Goal: Transaction & Acquisition: Book appointment/travel/reservation

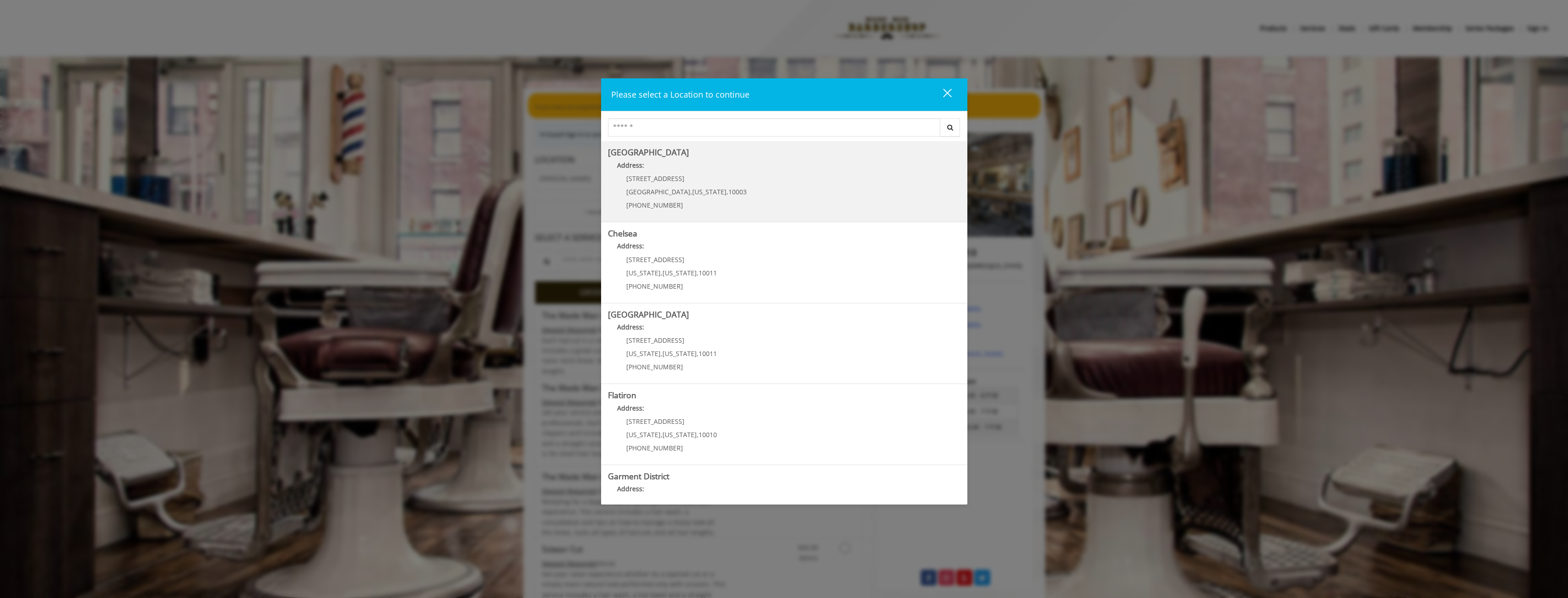
click at [692, 188] on span "New York" at bounding box center [709, 191] width 34 height 9
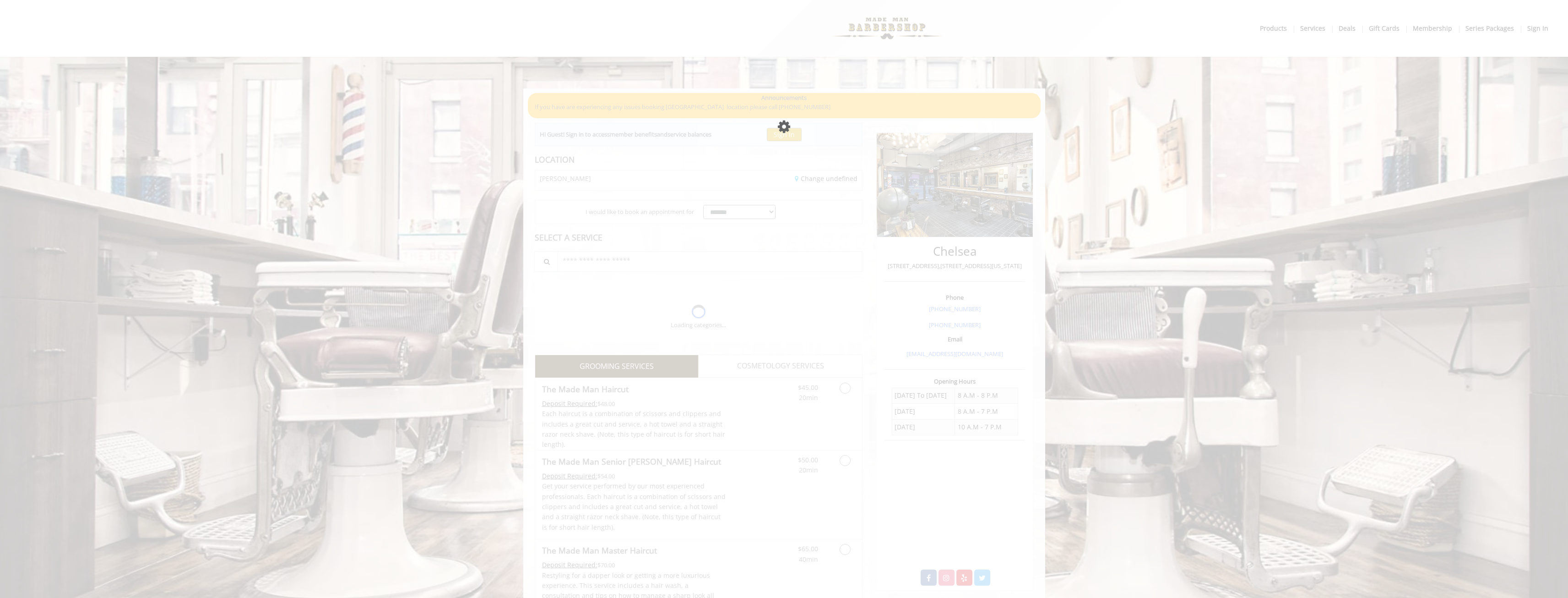
click at [642, 165] on div "Please wait page is Loading" at bounding box center [784, 299] width 1568 height 598
click at [640, 157] on div "Please wait page is Loading" at bounding box center [784, 299] width 1568 height 598
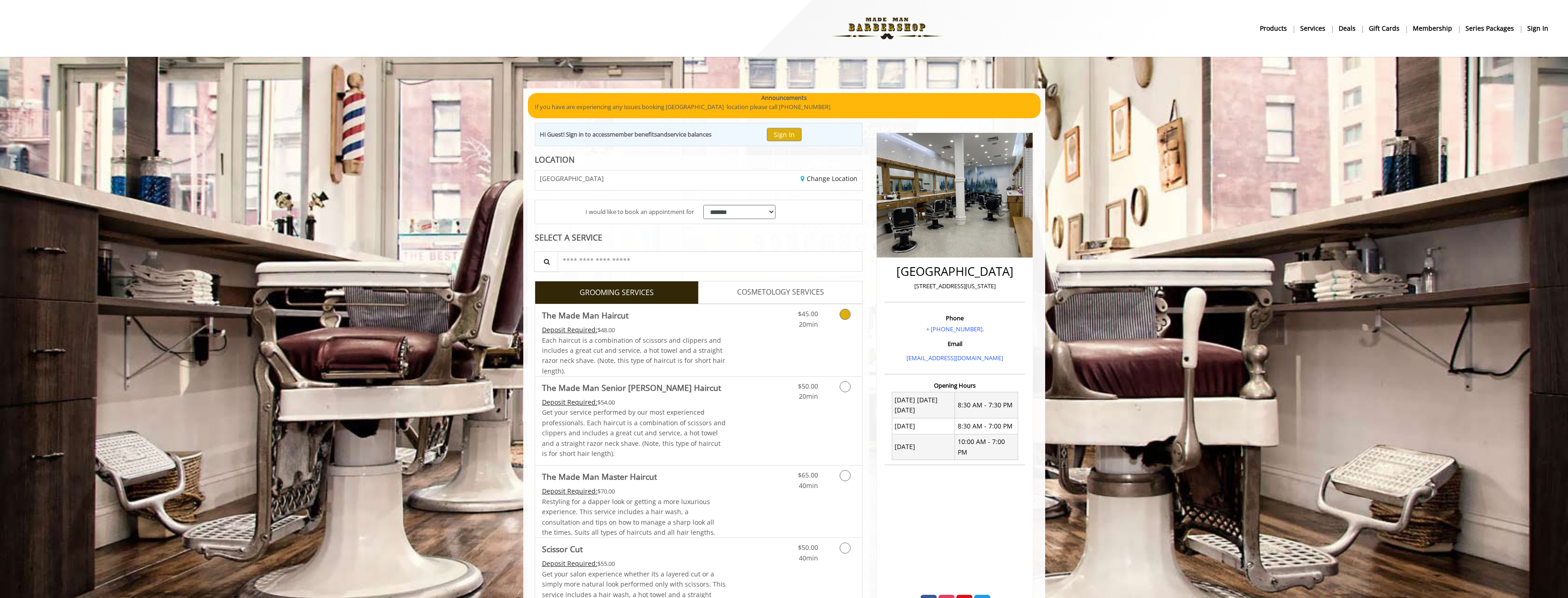
click at [843, 311] on icon "Grooming services" at bounding box center [846, 315] width 11 height 11
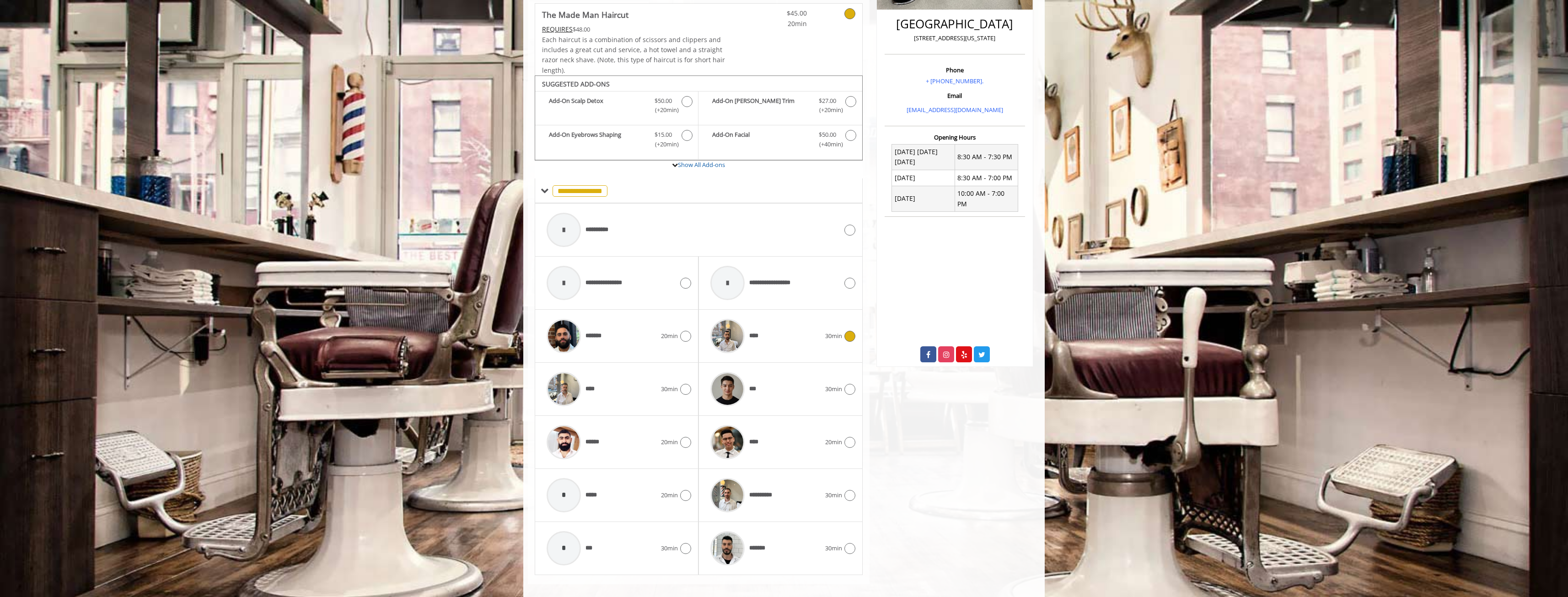
scroll to position [258, 0]
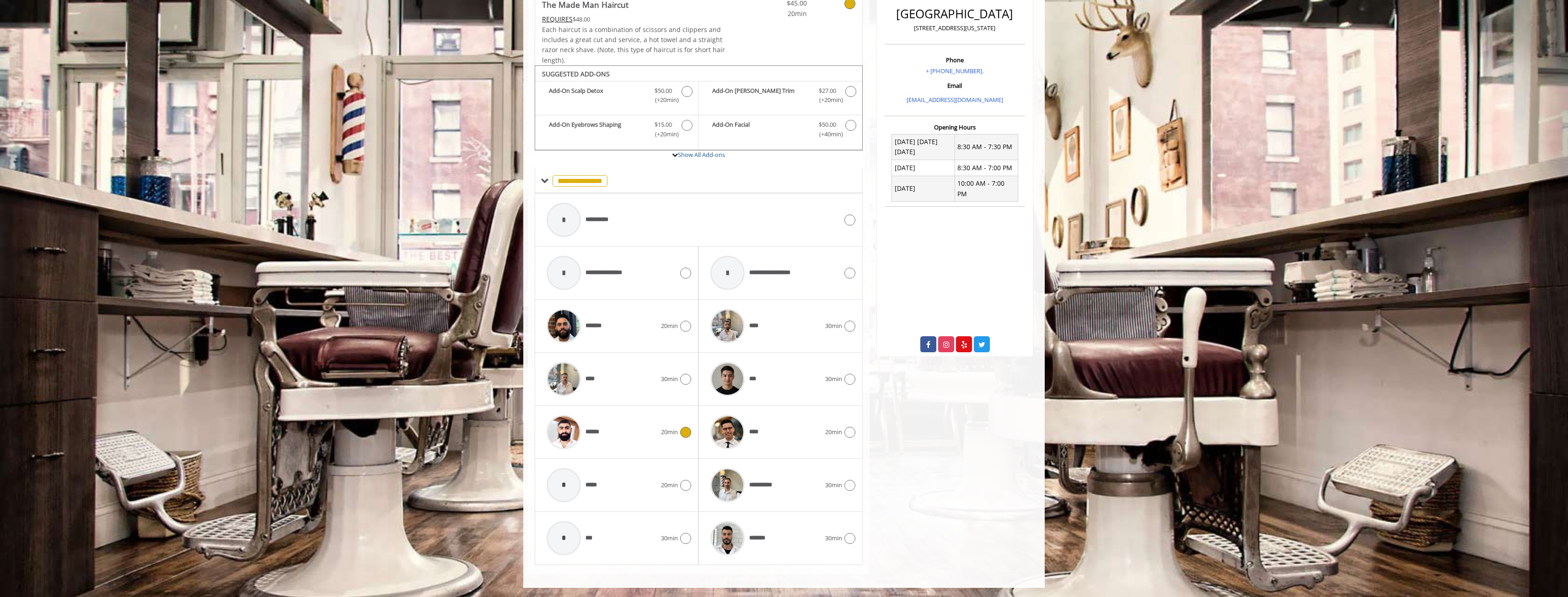
click at [682, 432] on icon at bounding box center [686, 433] width 11 height 11
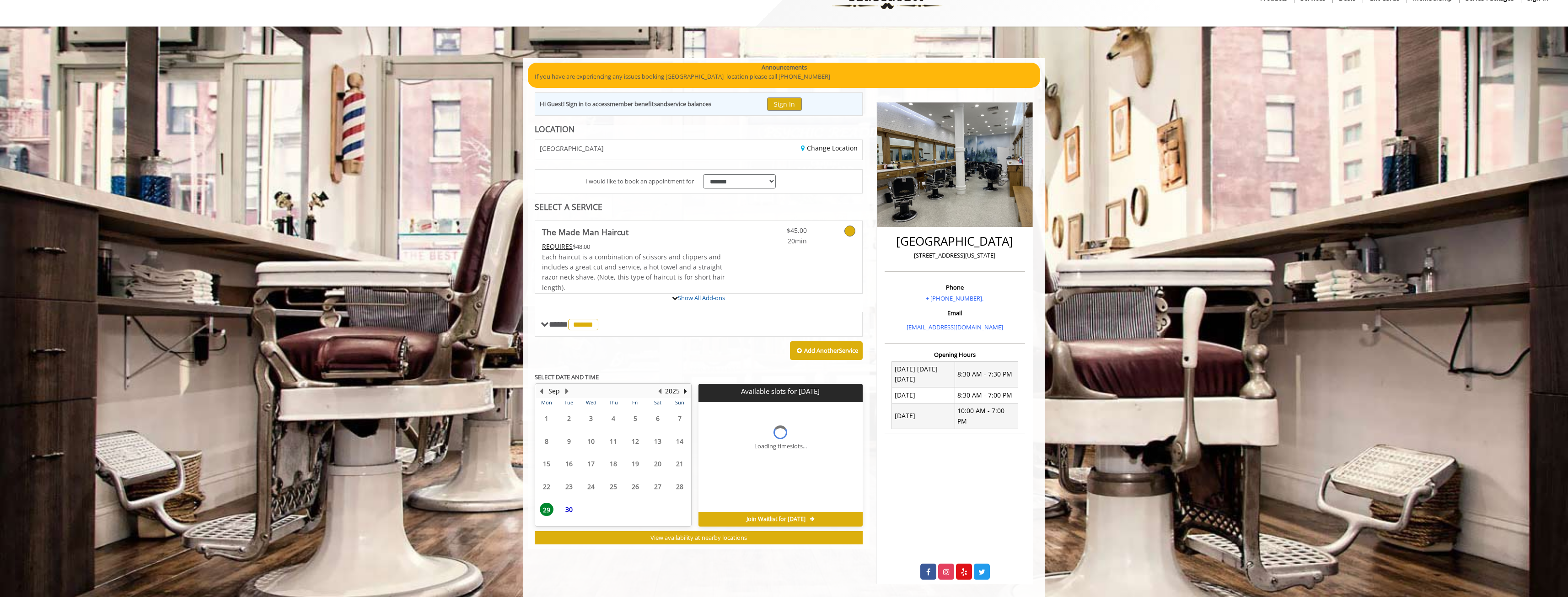
scroll to position [89, 0]
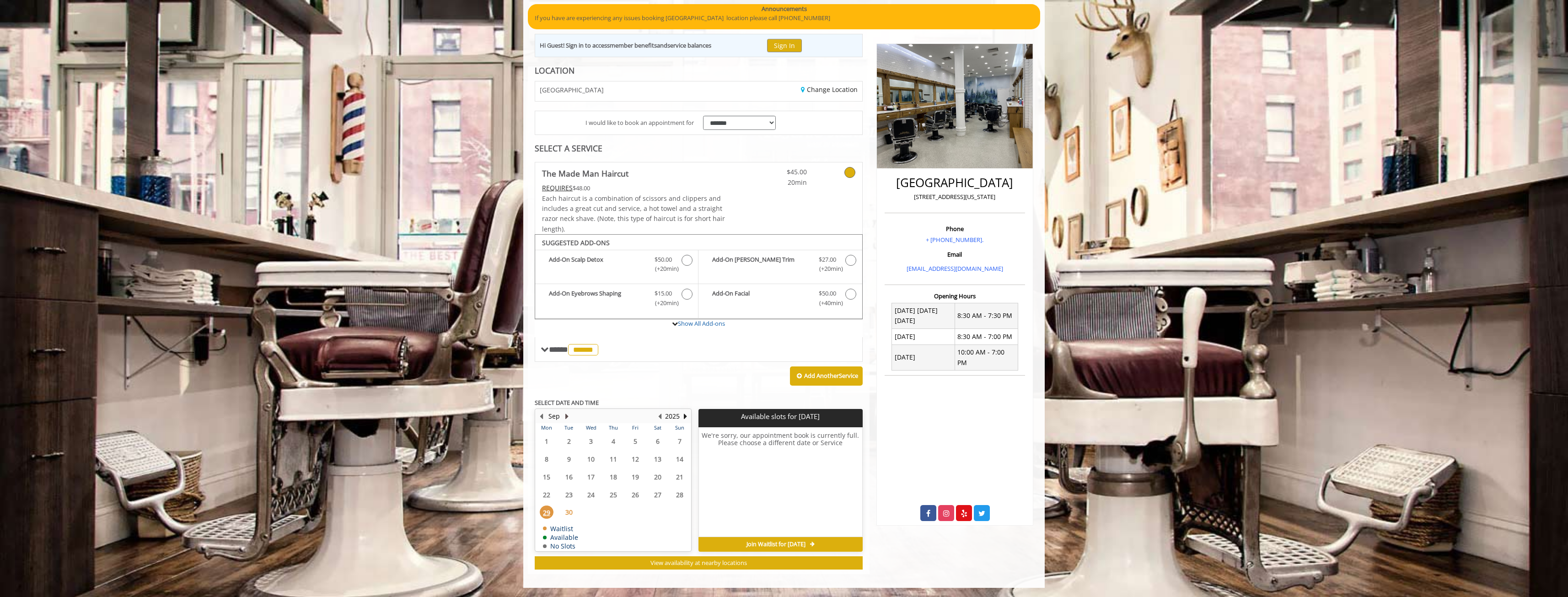
click at [565, 413] on button "Next Month" at bounding box center [567, 416] width 7 height 10
click at [634, 439] on span "3" at bounding box center [635, 441] width 14 height 13
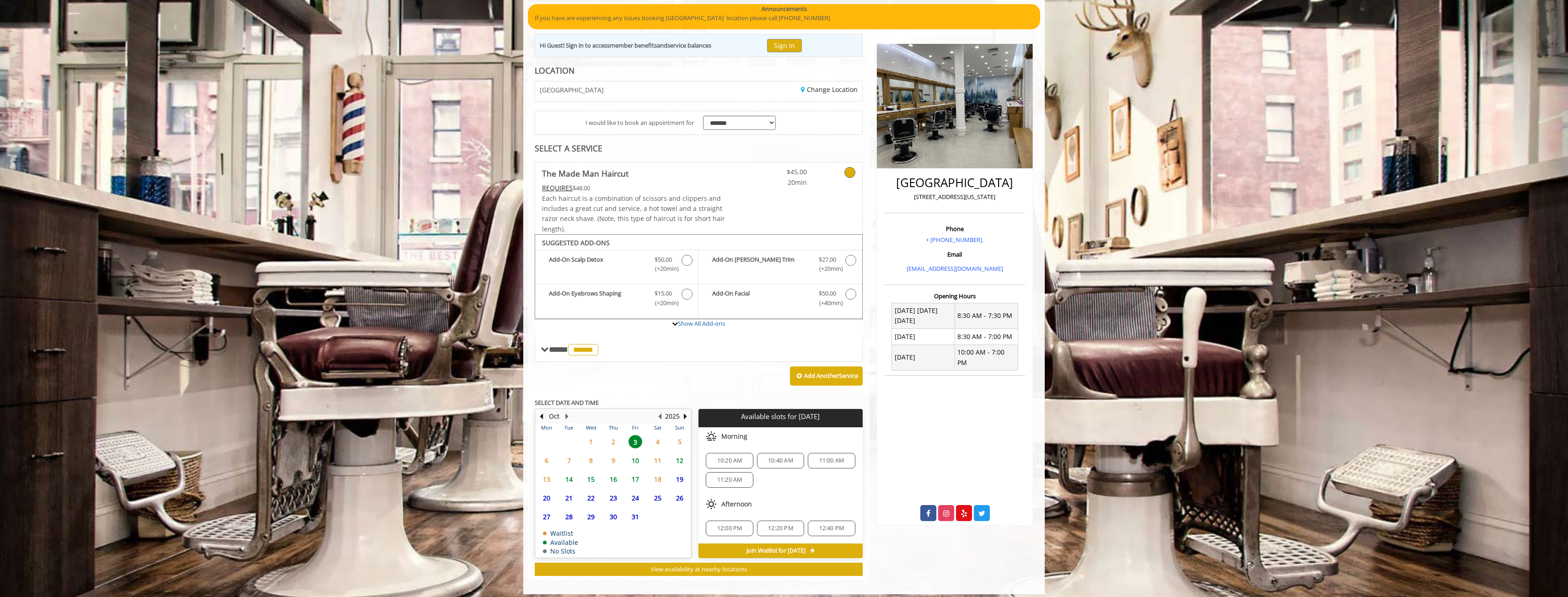
scroll to position [95, 0]
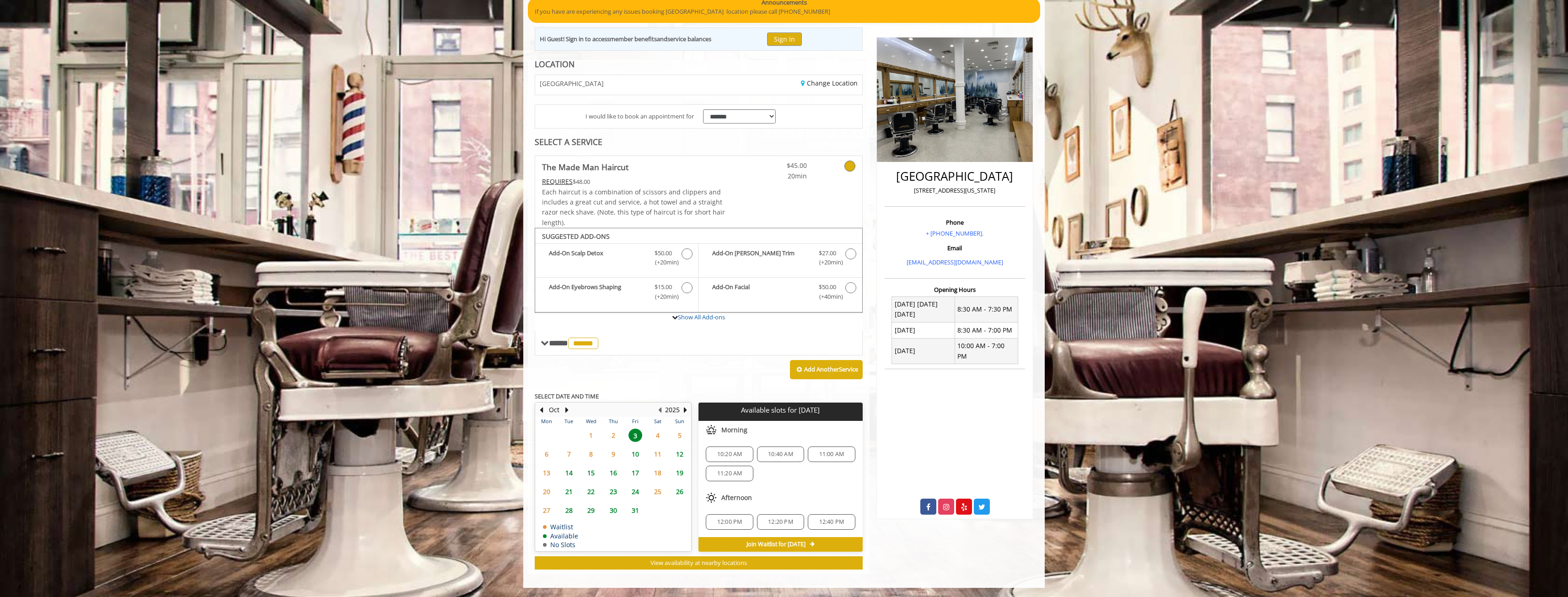
drag, startPoint x: 804, startPoint y: 498, endPoint x: 835, endPoint y: 502, distance: 31.3
click at [839, 514] on div "Afternoon 12:00 PM 12:20 PM 12:40 PM" at bounding box center [780, 513] width 164 height 48
click at [816, 490] on div "Afternoon" at bounding box center [780, 497] width 164 height 18
click at [774, 522] on span "12:20 PM" at bounding box center [780, 522] width 25 height 7
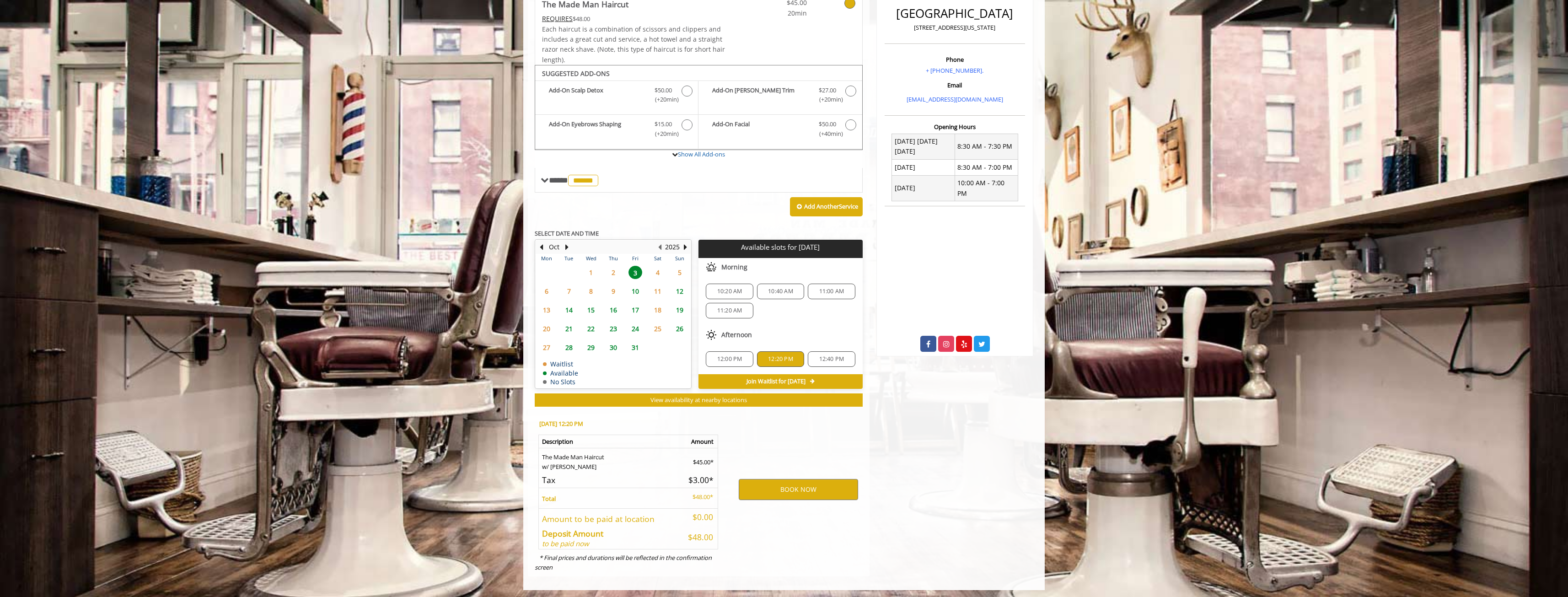
scroll to position [260, 0]
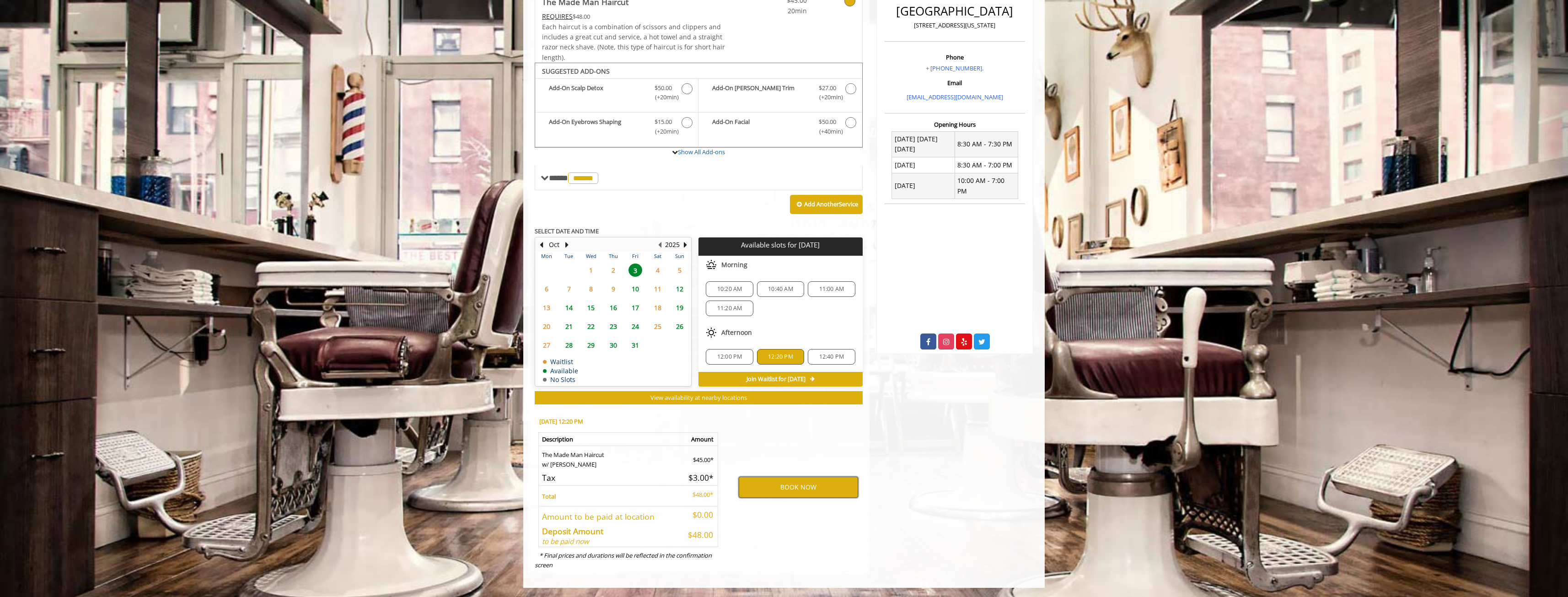
click at [795, 490] on button "BOOK NOW" at bounding box center [798, 487] width 119 height 21
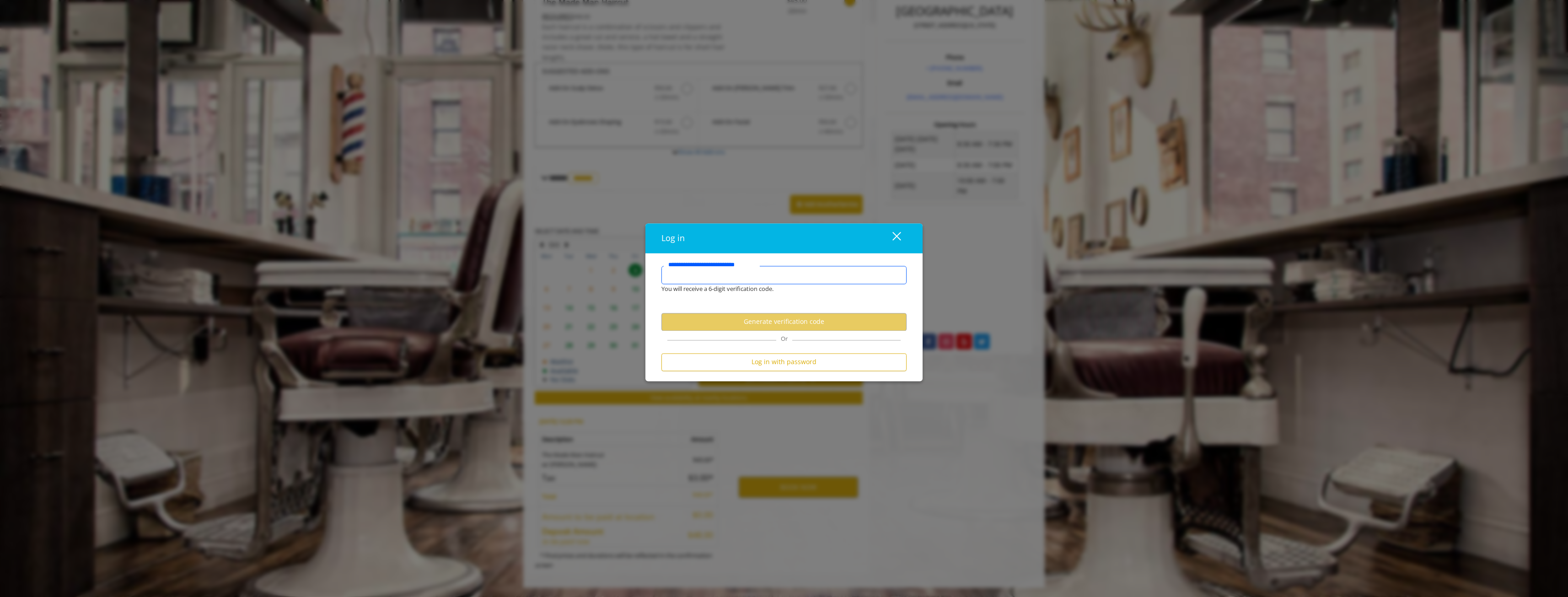
click at [764, 276] on input "**********" at bounding box center [784, 274] width 245 height 18
click at [761, 277] on input "****" at bounding box center [784, 274] width 245 height 18
type input "*"
type input "**********"
click at [799, 320] on button "Generate verification code" at bounding box center [784, 321] width 245 height 18
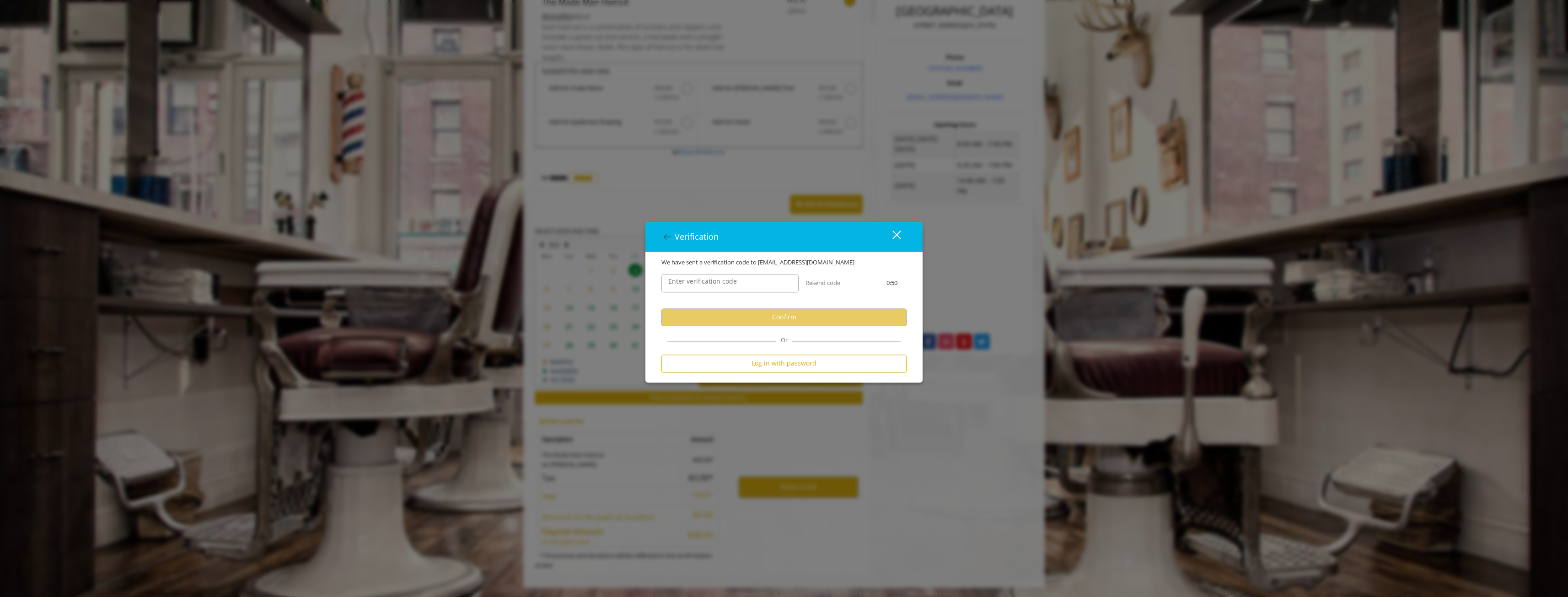
scroll to position [0, 0]
click at [755, 281] on input "Enter verification code" at bounding box center [730, 282] width 137 height 18
type input "******"
click at [780, 318] on button "Confirm" at bounding box center [784, 317] width 245 height 18
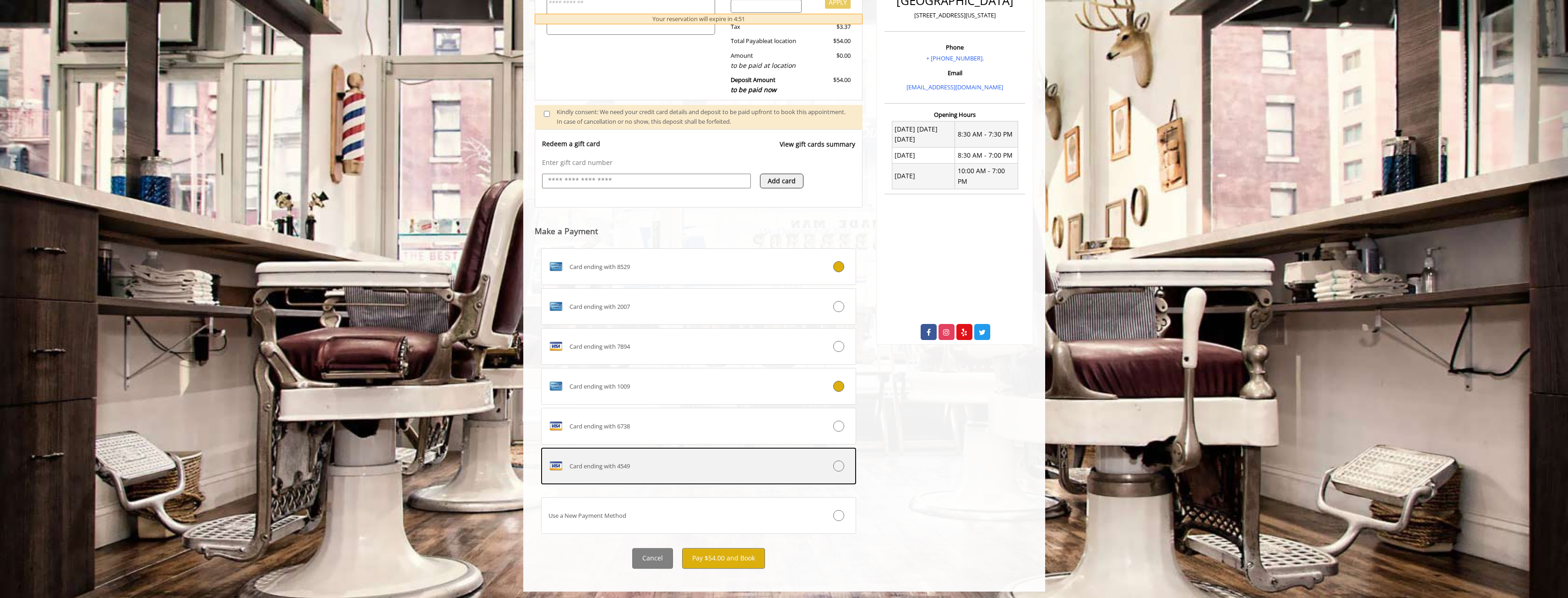
scroll to position [274, 0]
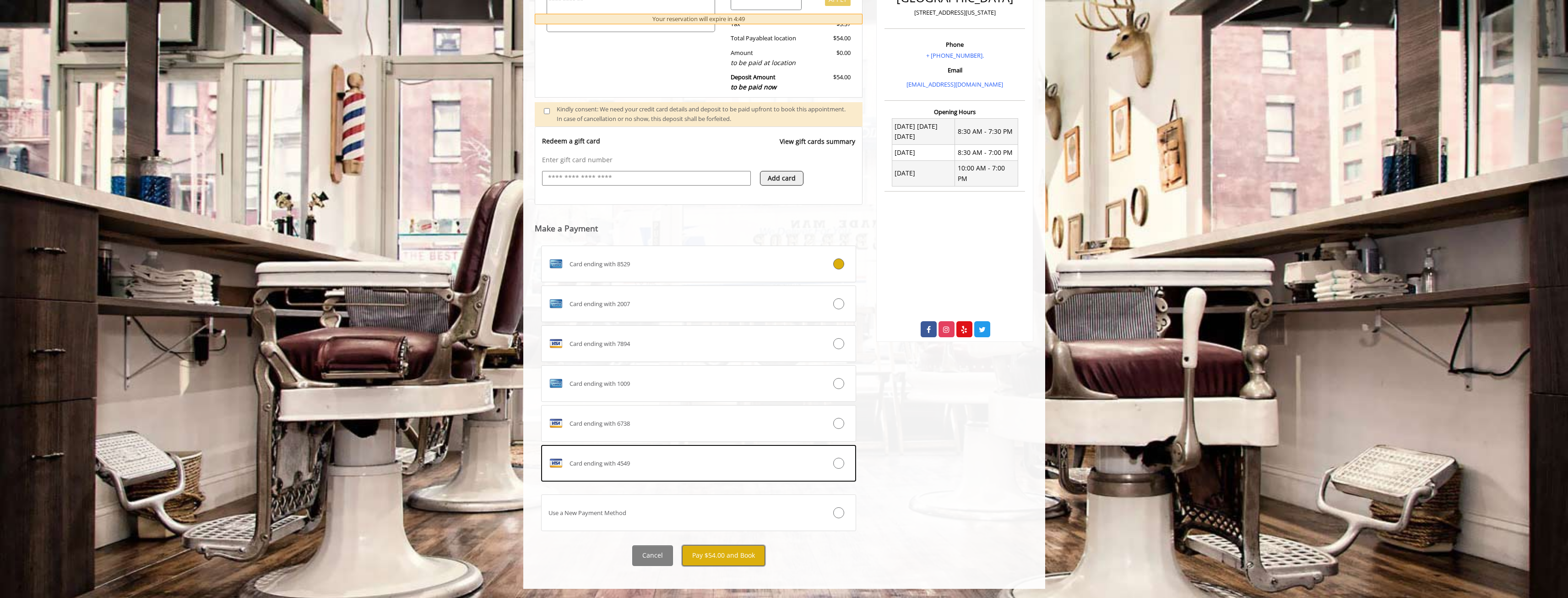
click at [744, 559] on button "Pay $54.00 and Book" at bounding box center [723, 555] width 83 height 21
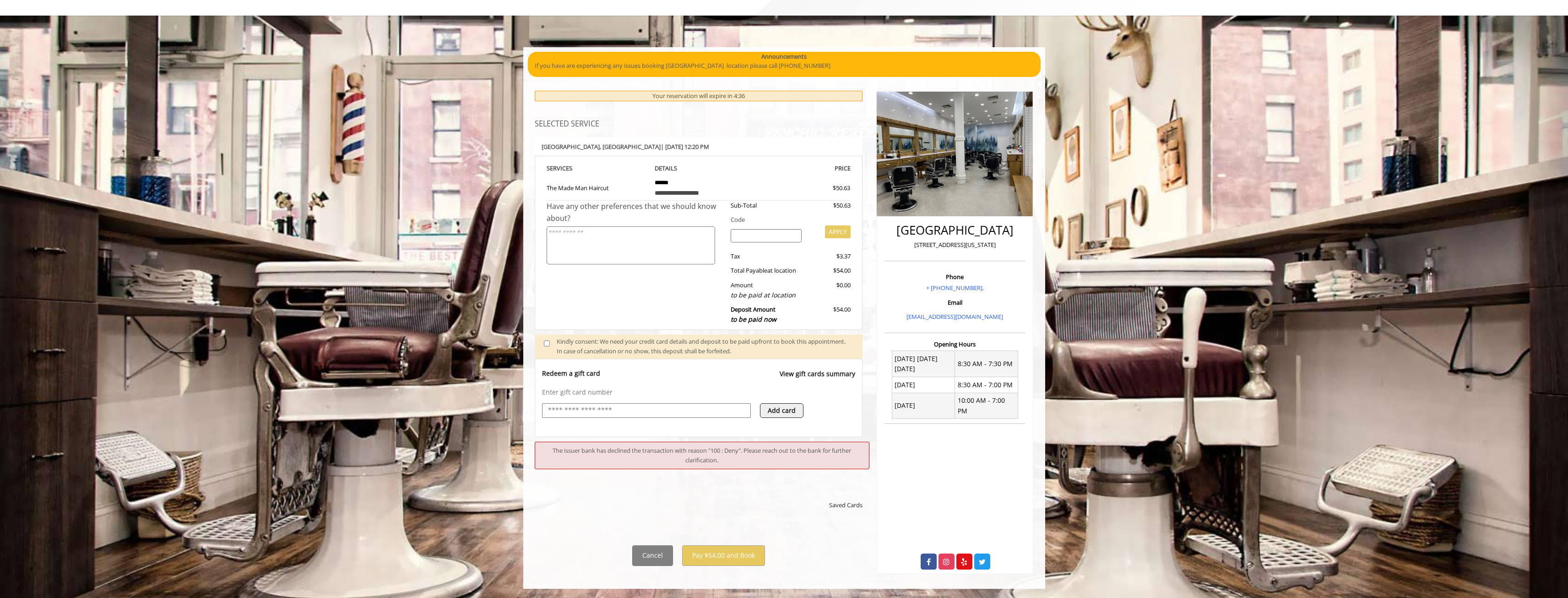
scroll to position [297, 0]
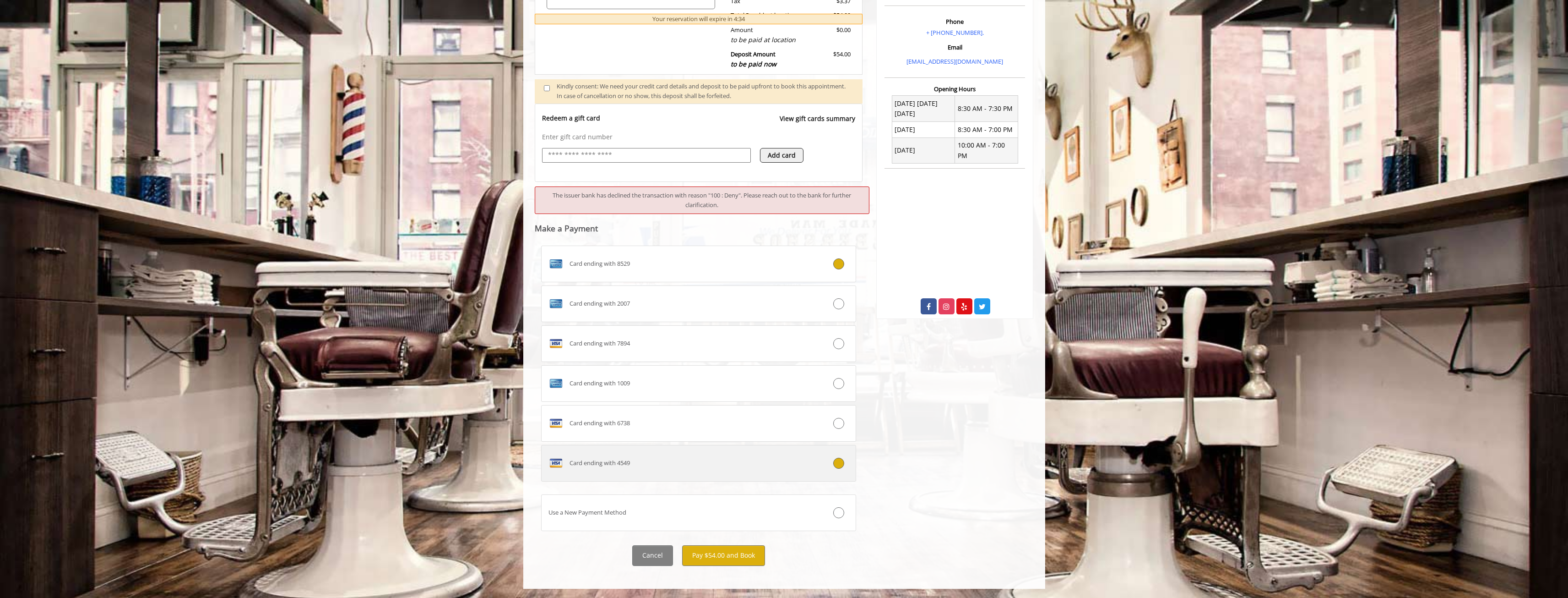
click at [841, 466] on icon at bounding box center [839, 463] width 11 height 11
click at [746, 553] on button "Pay $54.00 and Book" at bounding box center [723, 555] width 83 height 21
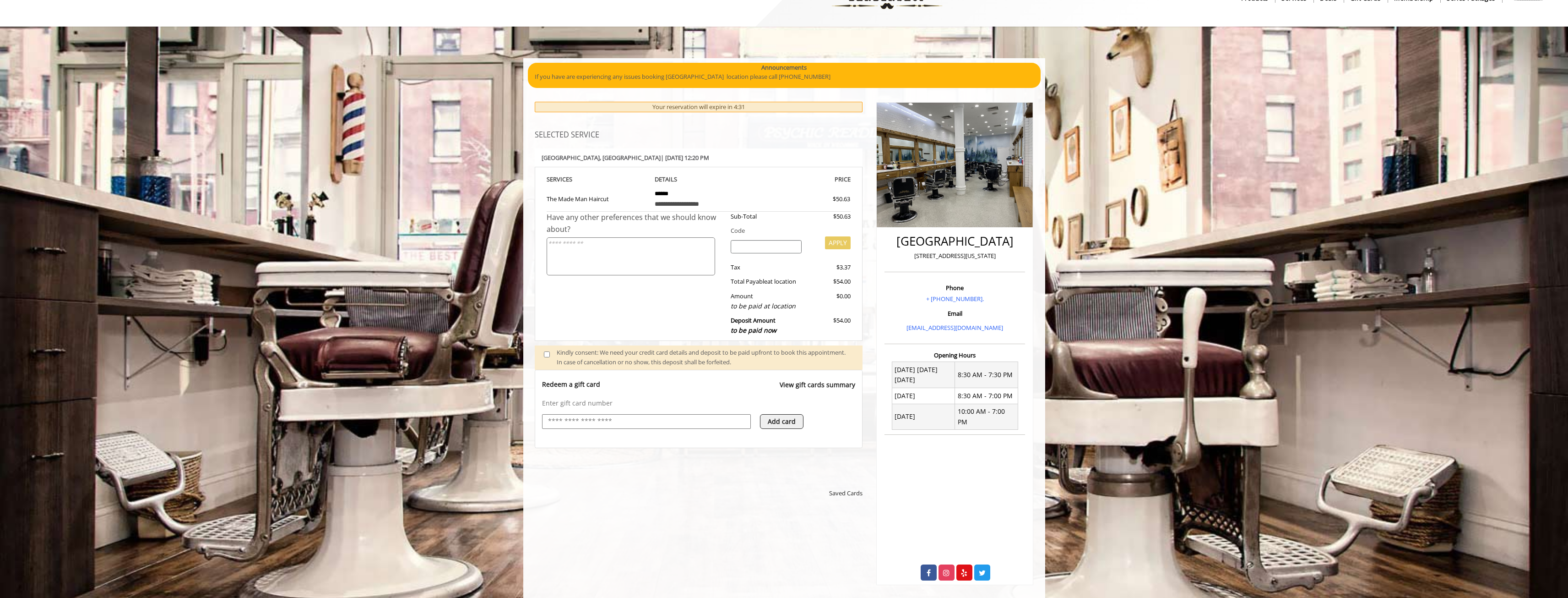
scroll to position [270, 0]
